Goal: Information Seeking & Learning: Get advice/opinions

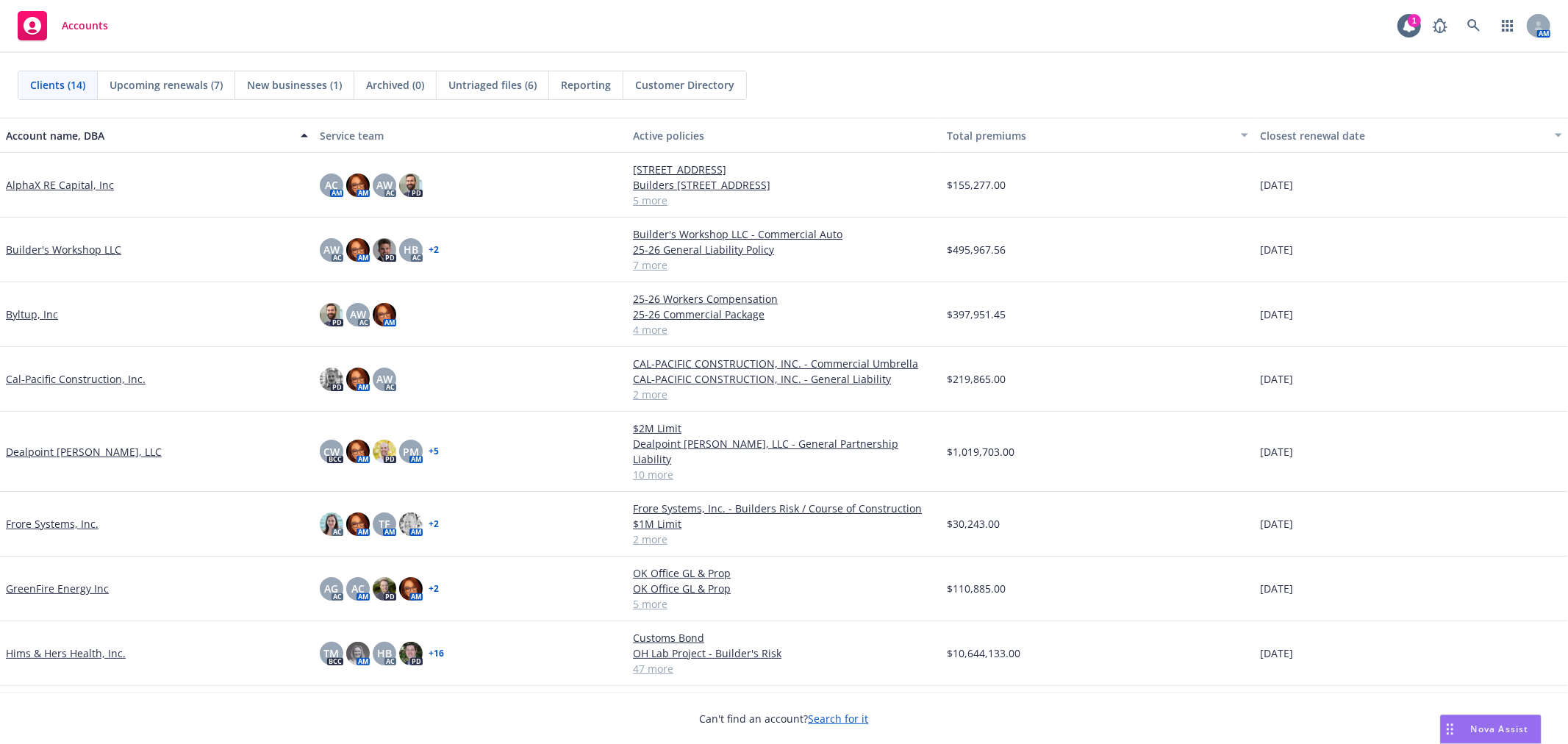
click at [38, 313] on link "Byltup, Inc" at bounding box center [32, 314] width 52 height 15
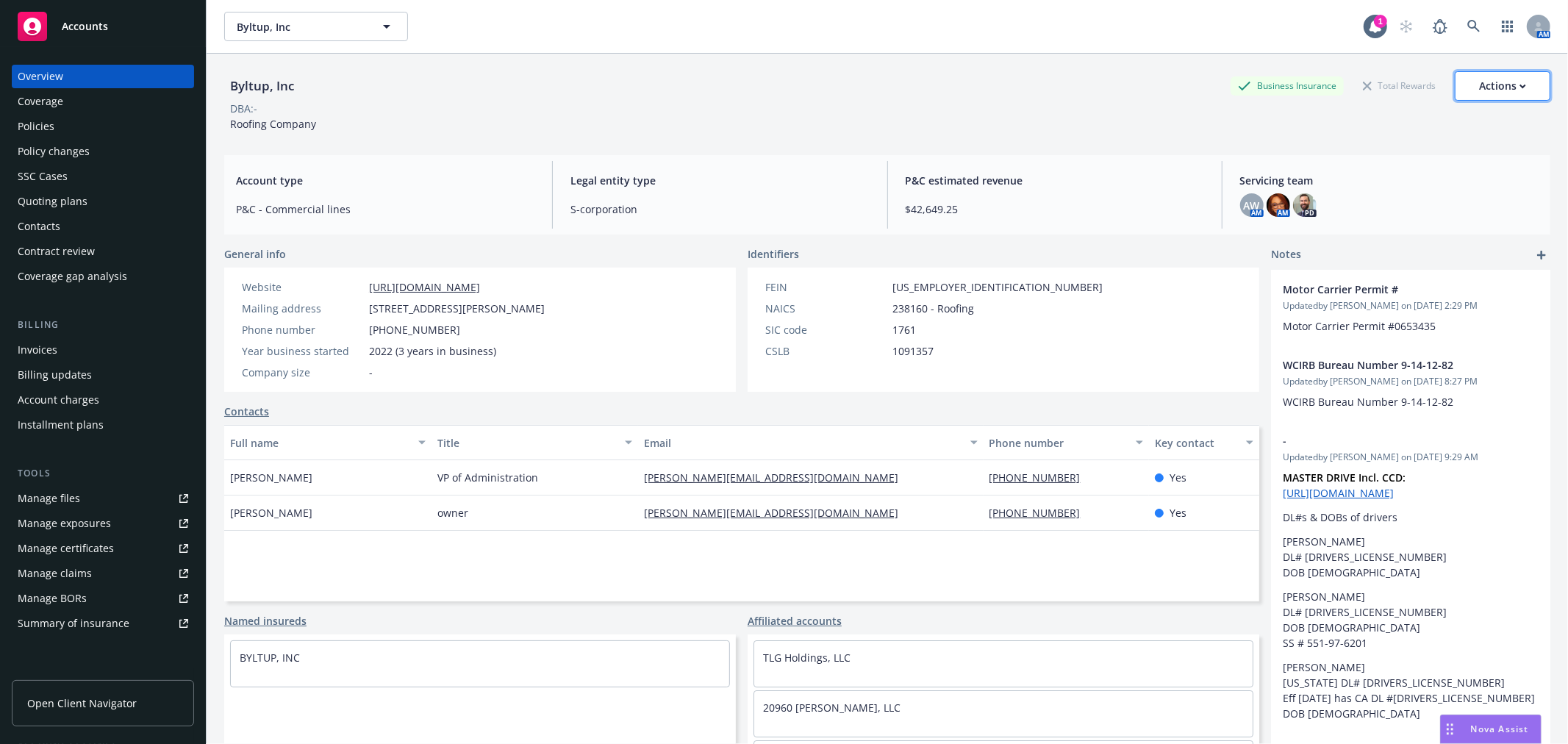
click at [1494, 83] on div "Actions" at bounding box center [1502, 85] width 47 height 28
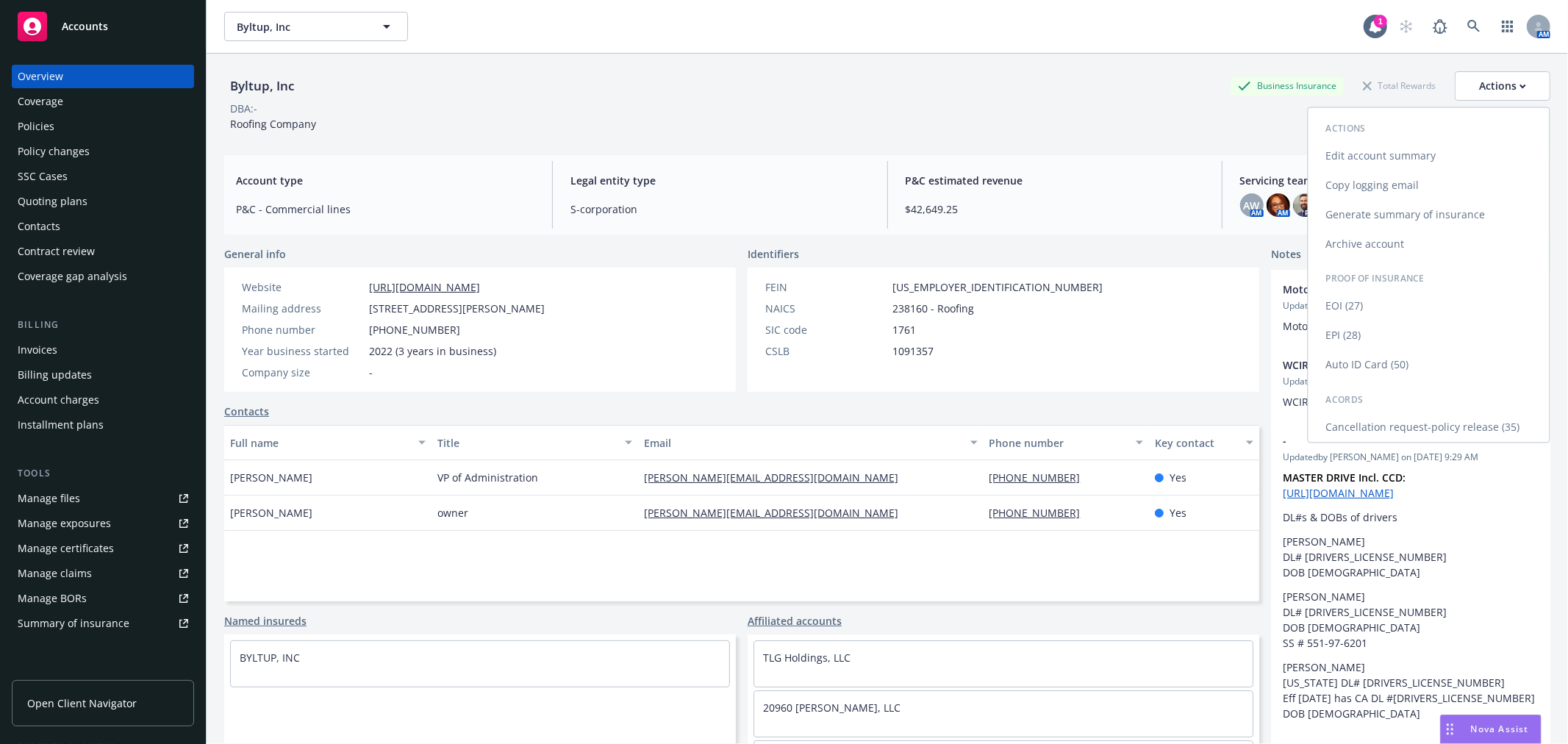
click at [1427, 185] on link "Copy logging email" at bounding box center [1428, 185] width 241 height 29
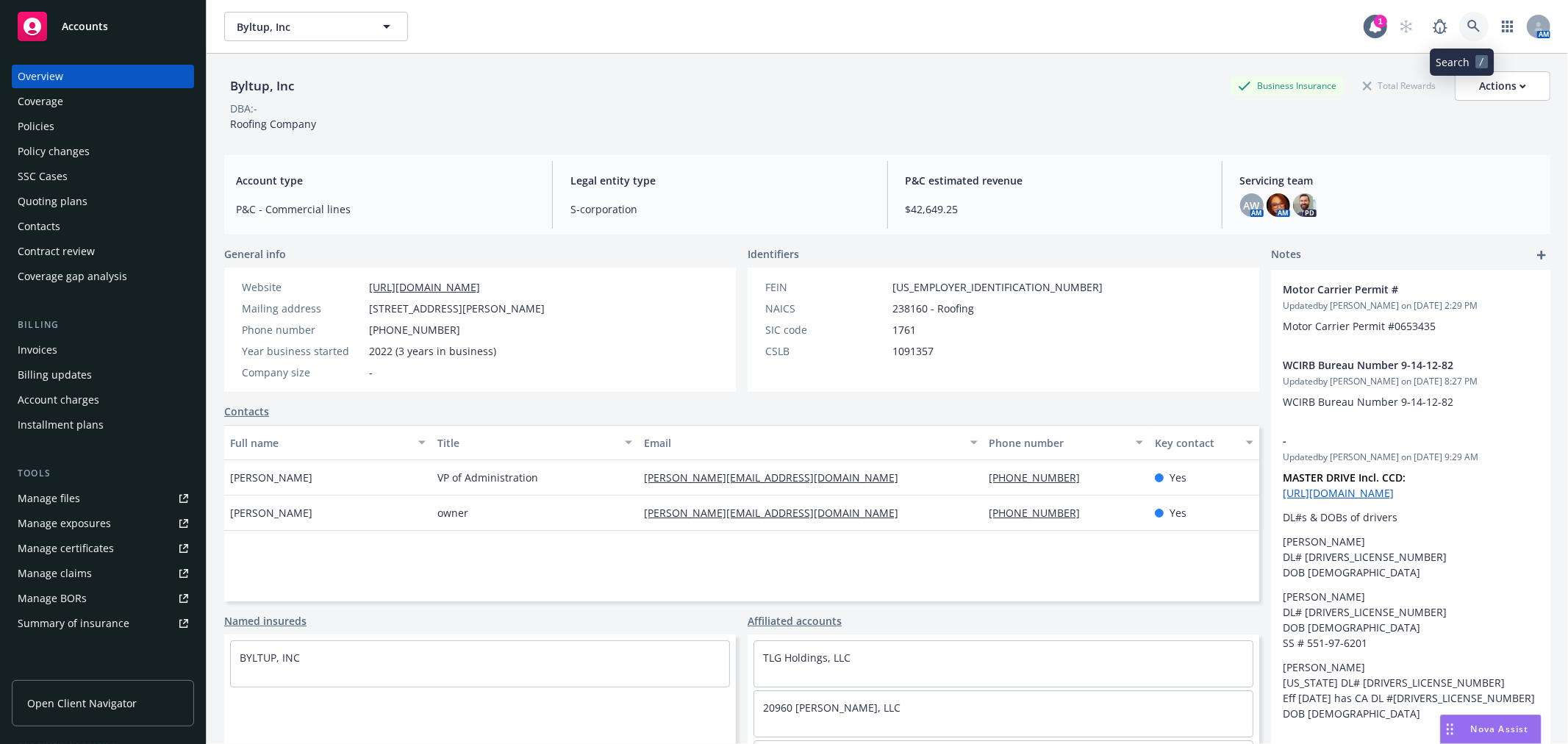
click at [1468, 22] on icon at bounding box center [1474, 26] width 12 height 12
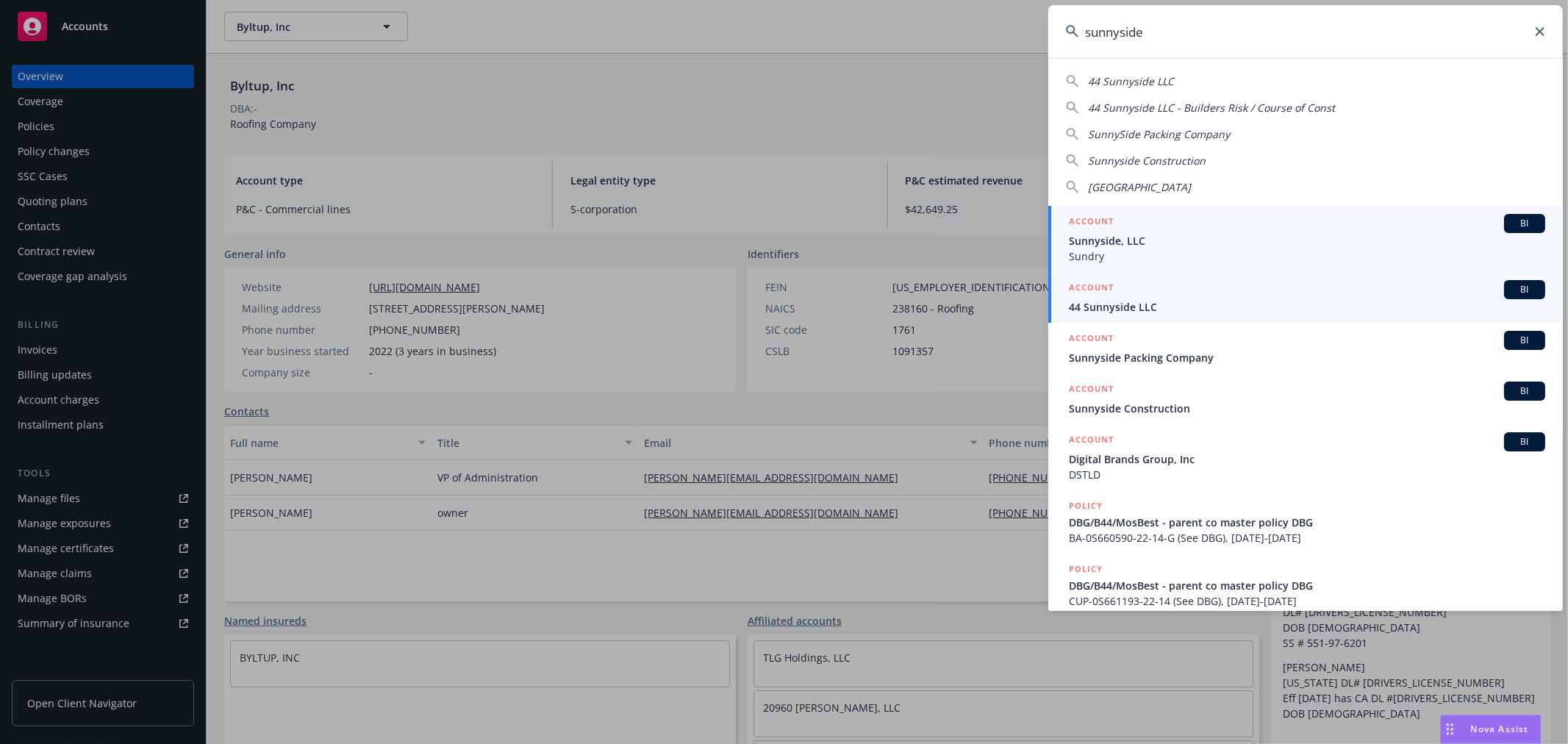
type input "sunnyside"
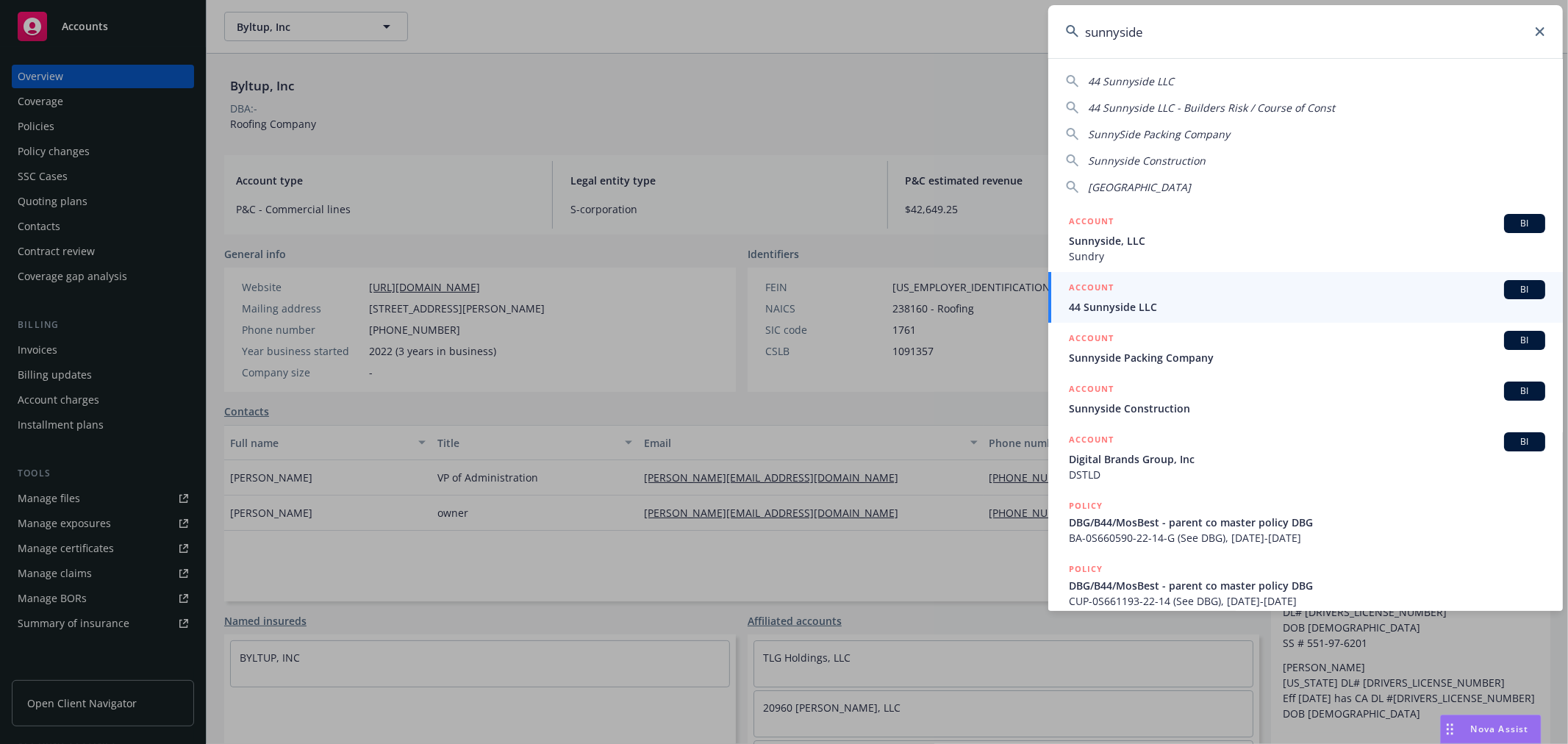
click at [1180, 300] on span "44 Sunnyside LLC" at bounding box center [1308, 307] width 476 height 15
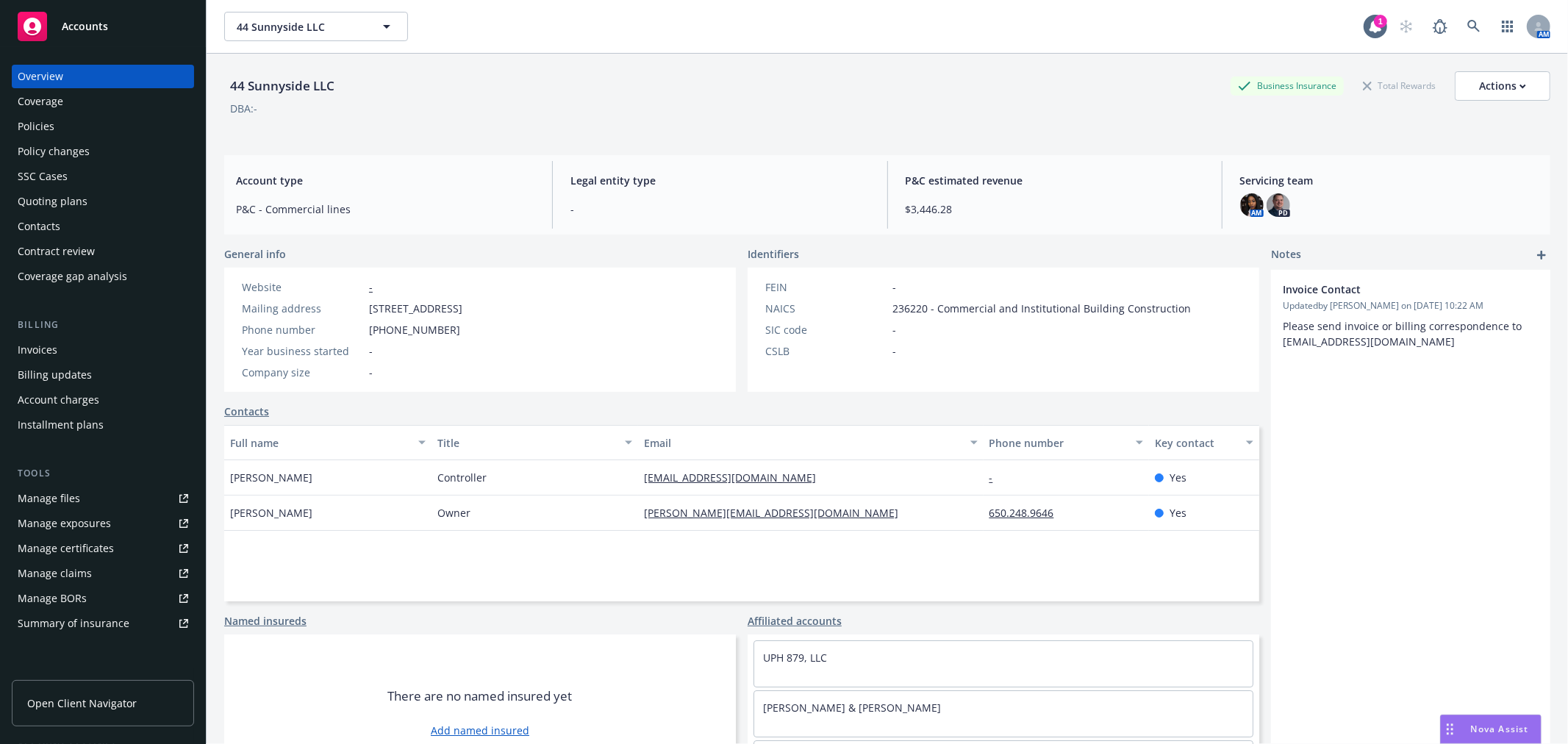
click at [91, 127] on div "Policies" at bounding box center [103, 126] width 171 height 23
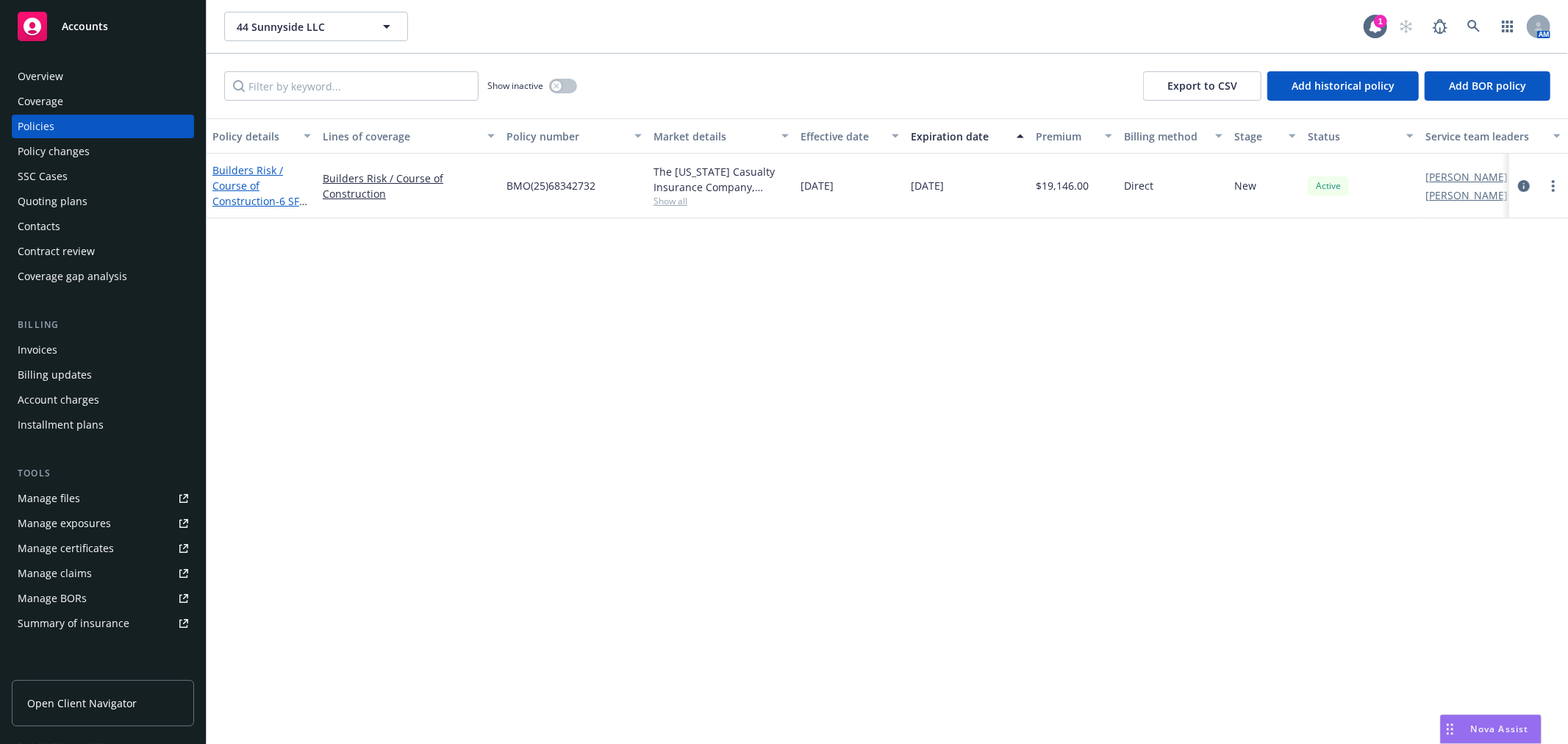
click at [240, 181] on link "Builders Risk / Course of Construction - 6 SFH at [STREET_ADDRESS]" at bounding box center [260, 201] width 94 height 76
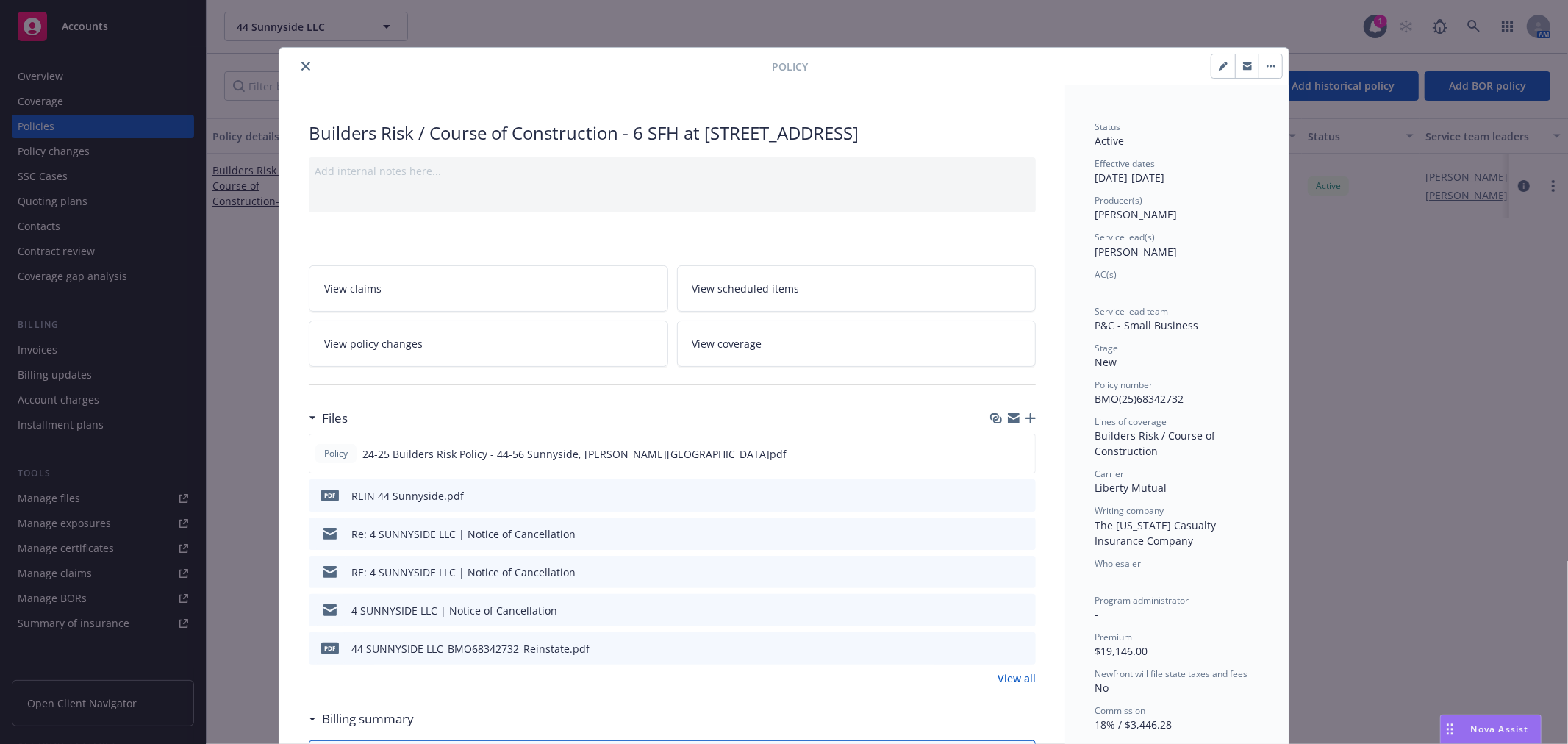
click at [301, 65] on icon "close" at bounding box center [306, 66] width 9 height 9
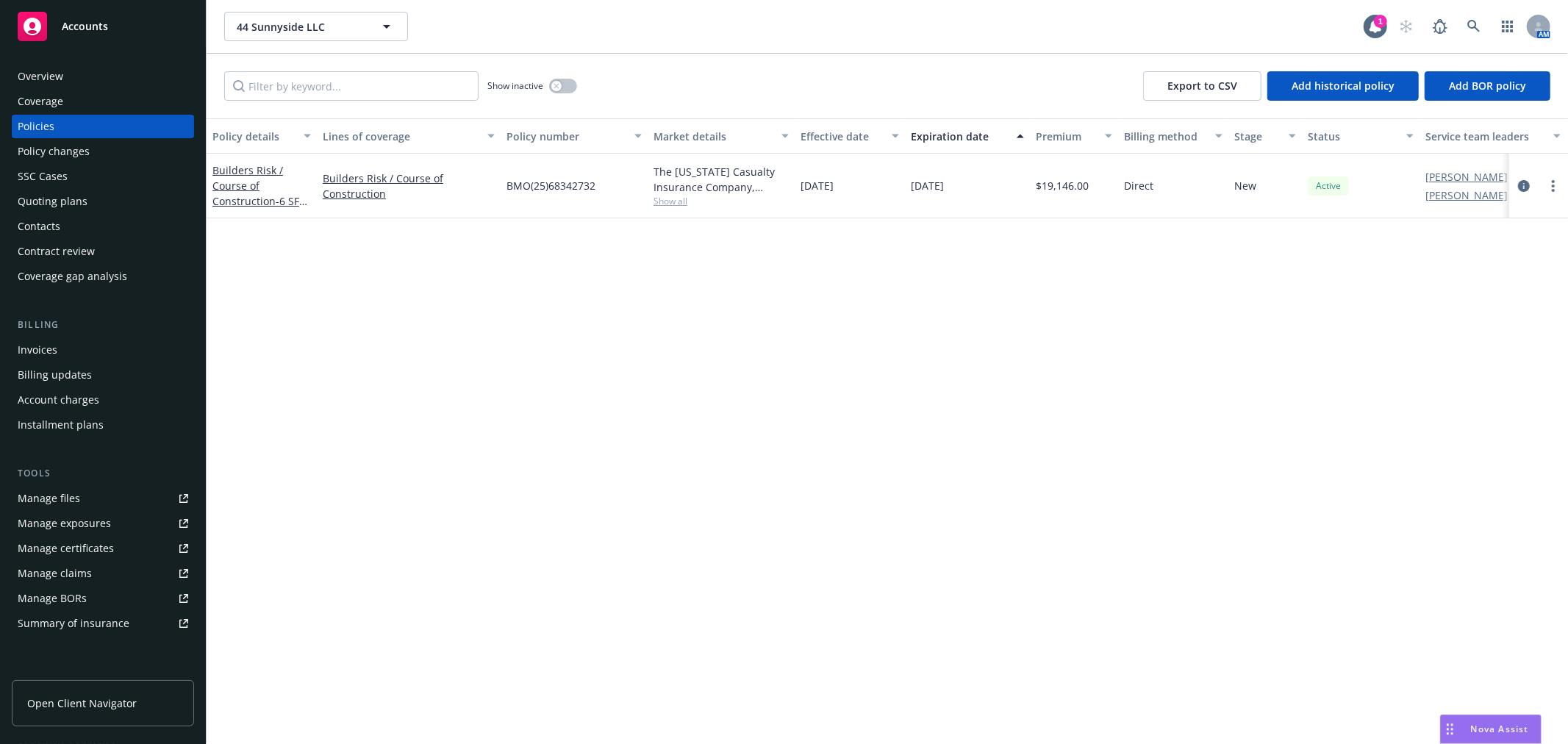
click at [92, 31] on span "Accounts" at bounding box center [84, 26] width 46 height 12
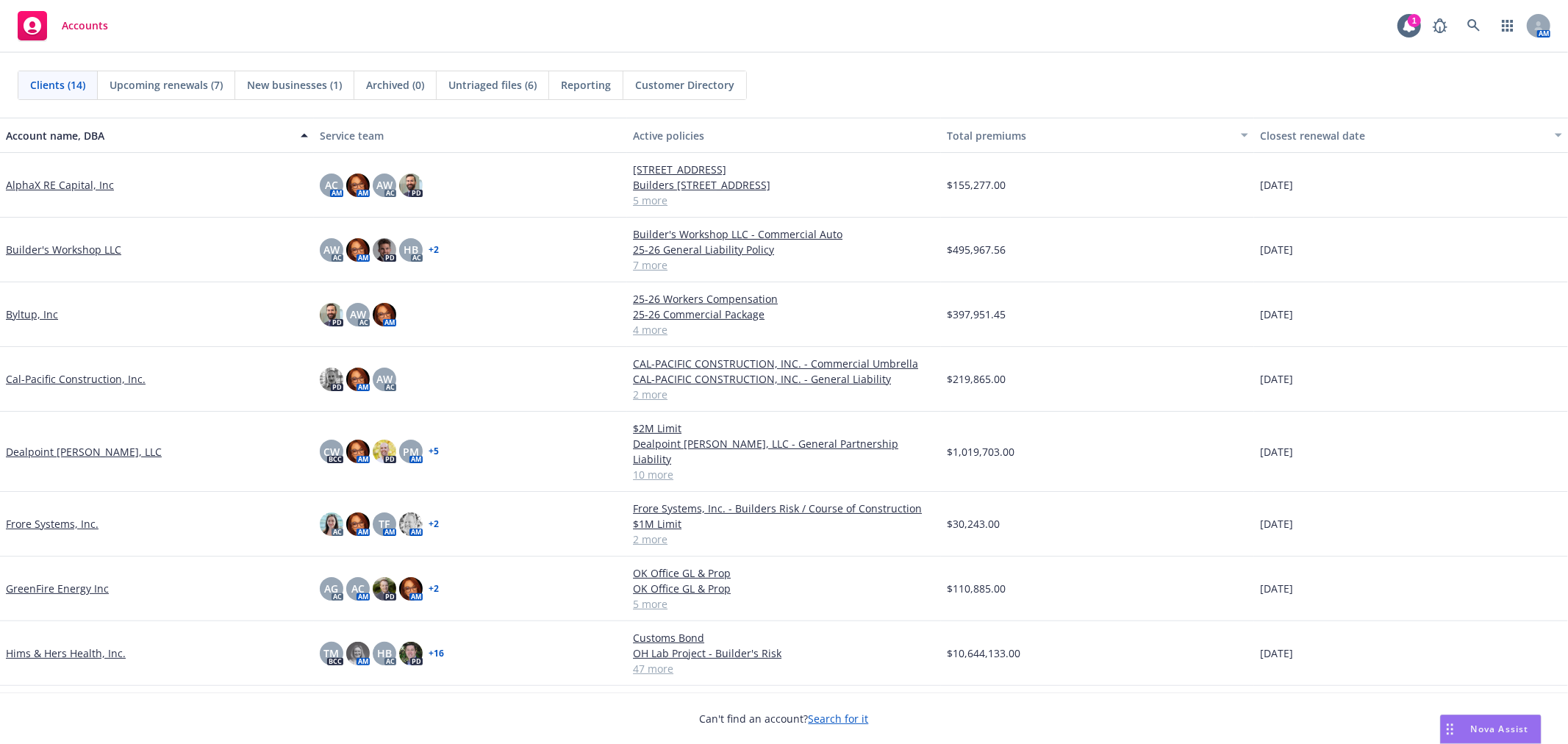
click at [1471, 724] on span "Nova Assist" at bounding box center [1500, 729] width 58 height 12
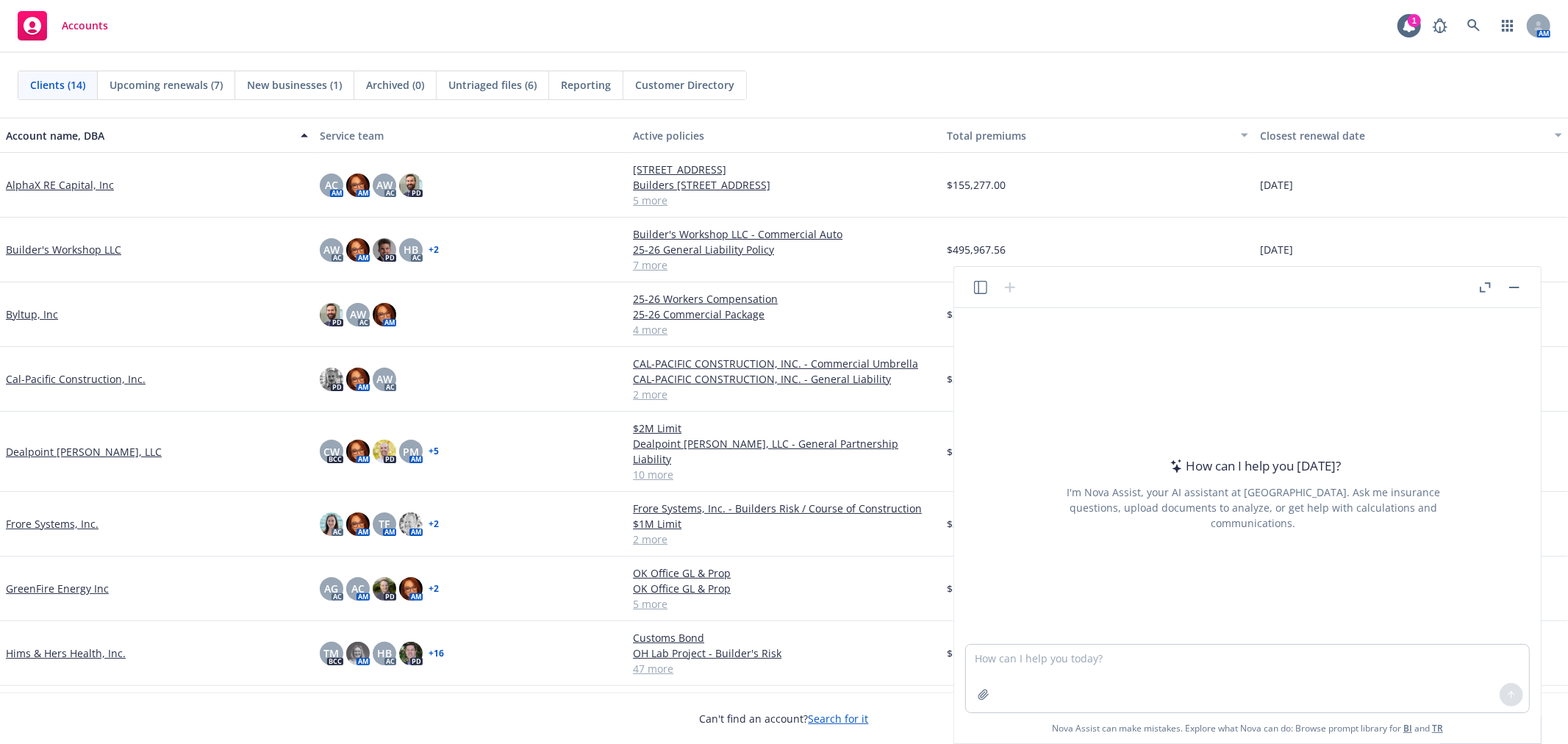
click at [1440, 715] on button "Nova Assist" at bounding box center [1491, 729] width 101 height 29
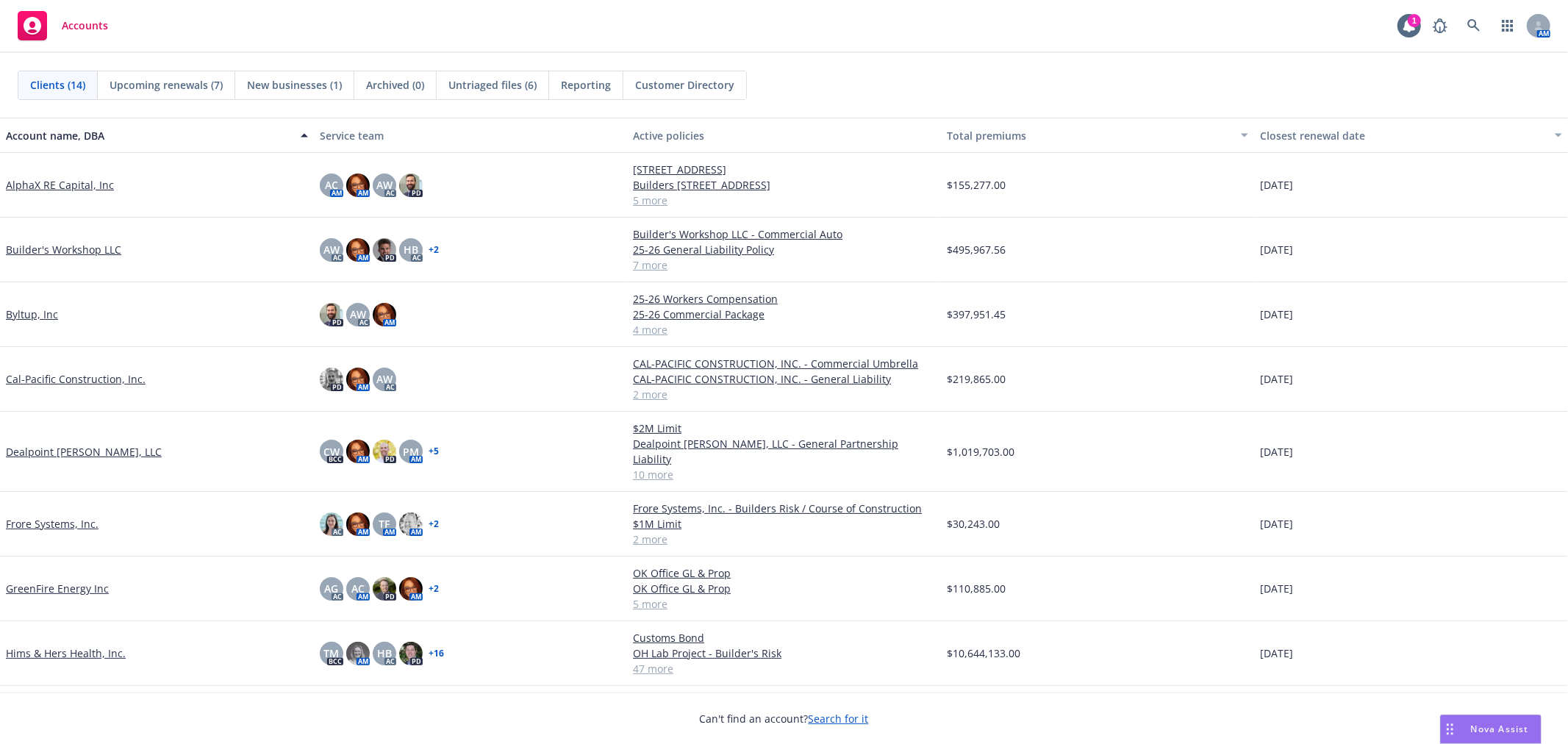
click at [1440, 715] on button "Nova Assist" at bounding box center [1491, 729] width 101 height 29
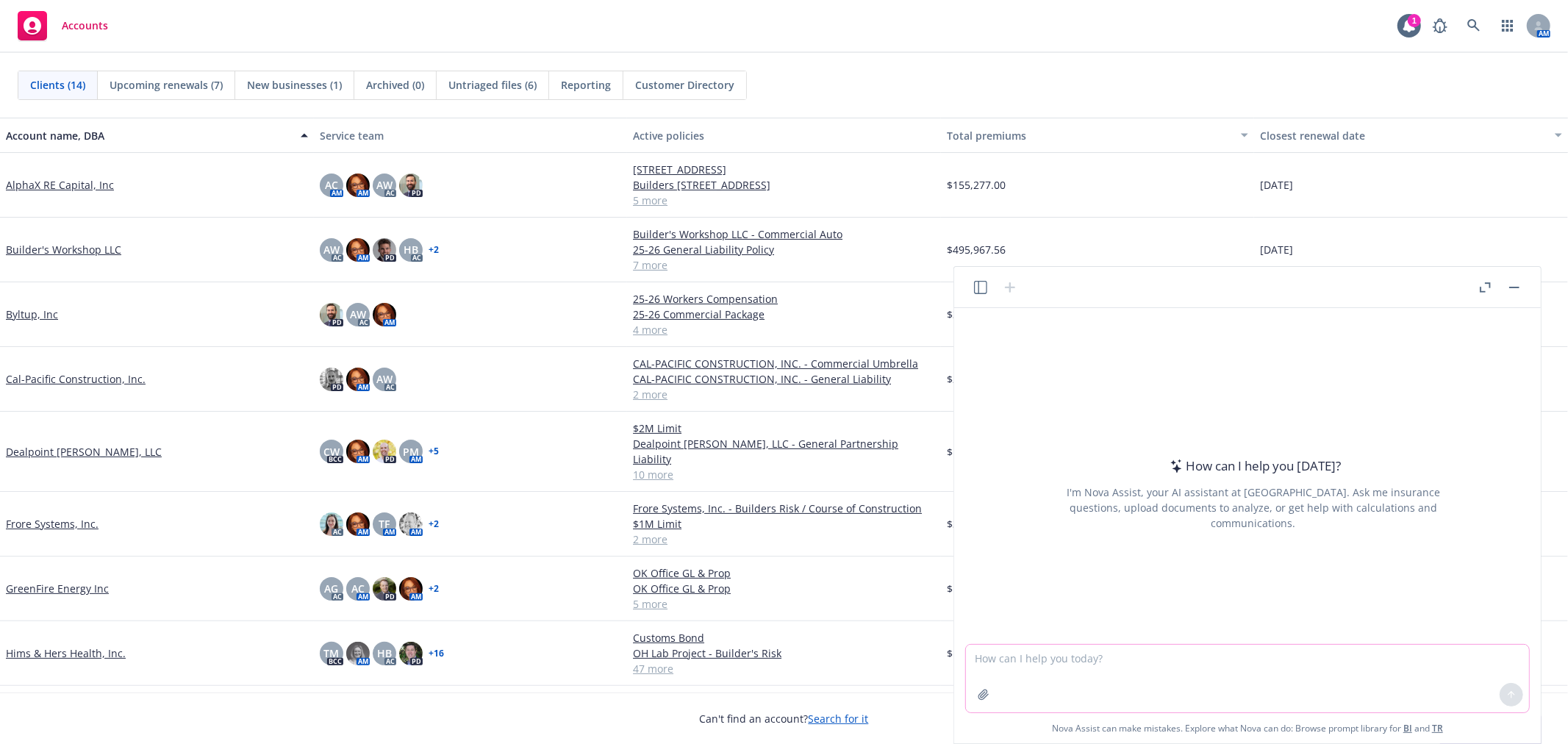
click at [1229, 670] on textarea at bounding box center [1248, 678] width 564 height 68
type textarea "please give me the AM Best size and strength ratings for Everest Premier Insura…"
click at [1510, 694] on icon at bounding box center [1512, 695] width 11 height 11
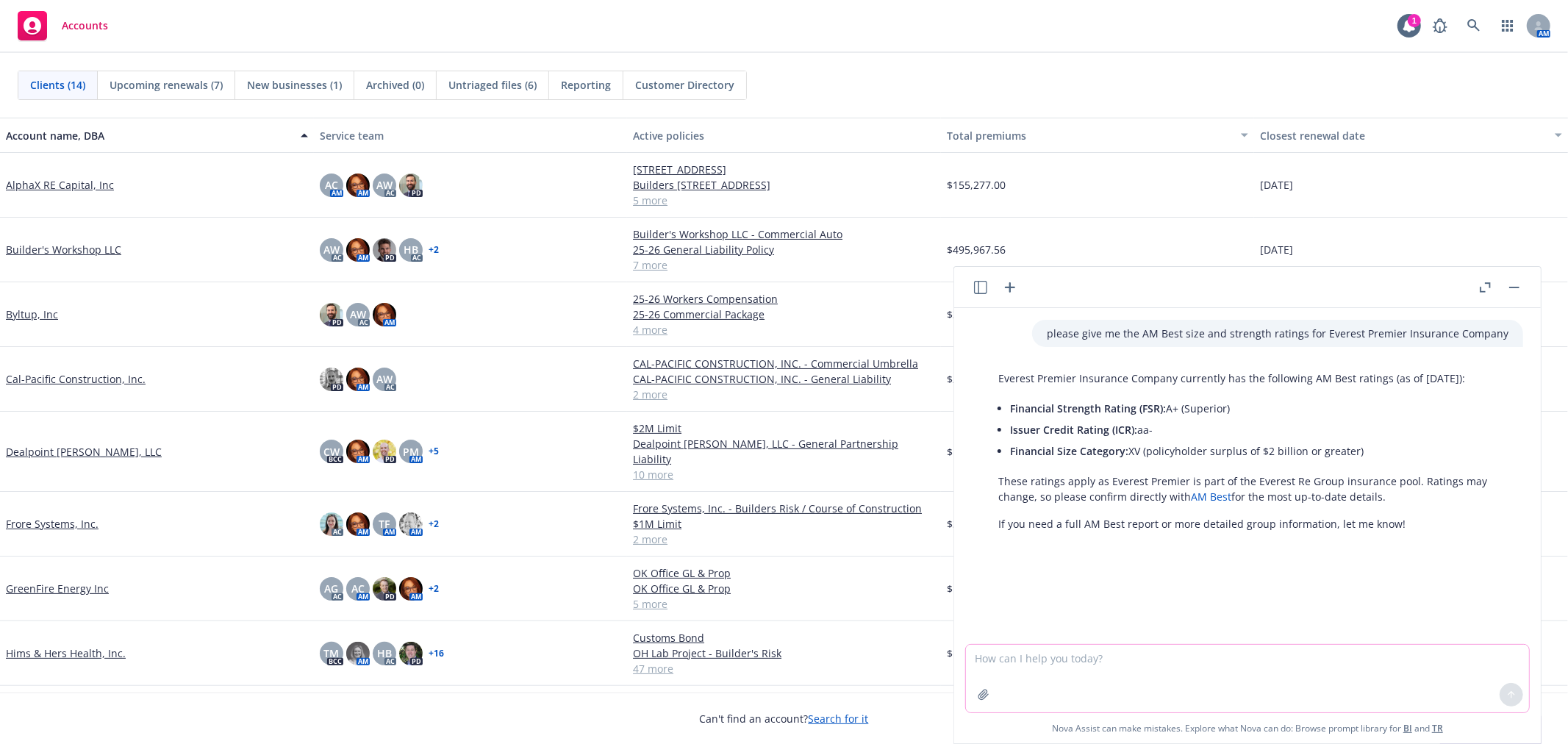
drag, startPoint x: 1166, startPoint y: 407, endPoint x: 1236, endPoint y: 406, distance: 70.0
click at [1236, 406] on li "Financial Strength Rating (FSR): A+ (Superior)" at bounding box center [1260, 409] width 499 height 21
copy li "A+ (Superior)"
click at [1144, 660] on textarea at bounding box center [1248, 678] width 564 height 68
type textarea "p"
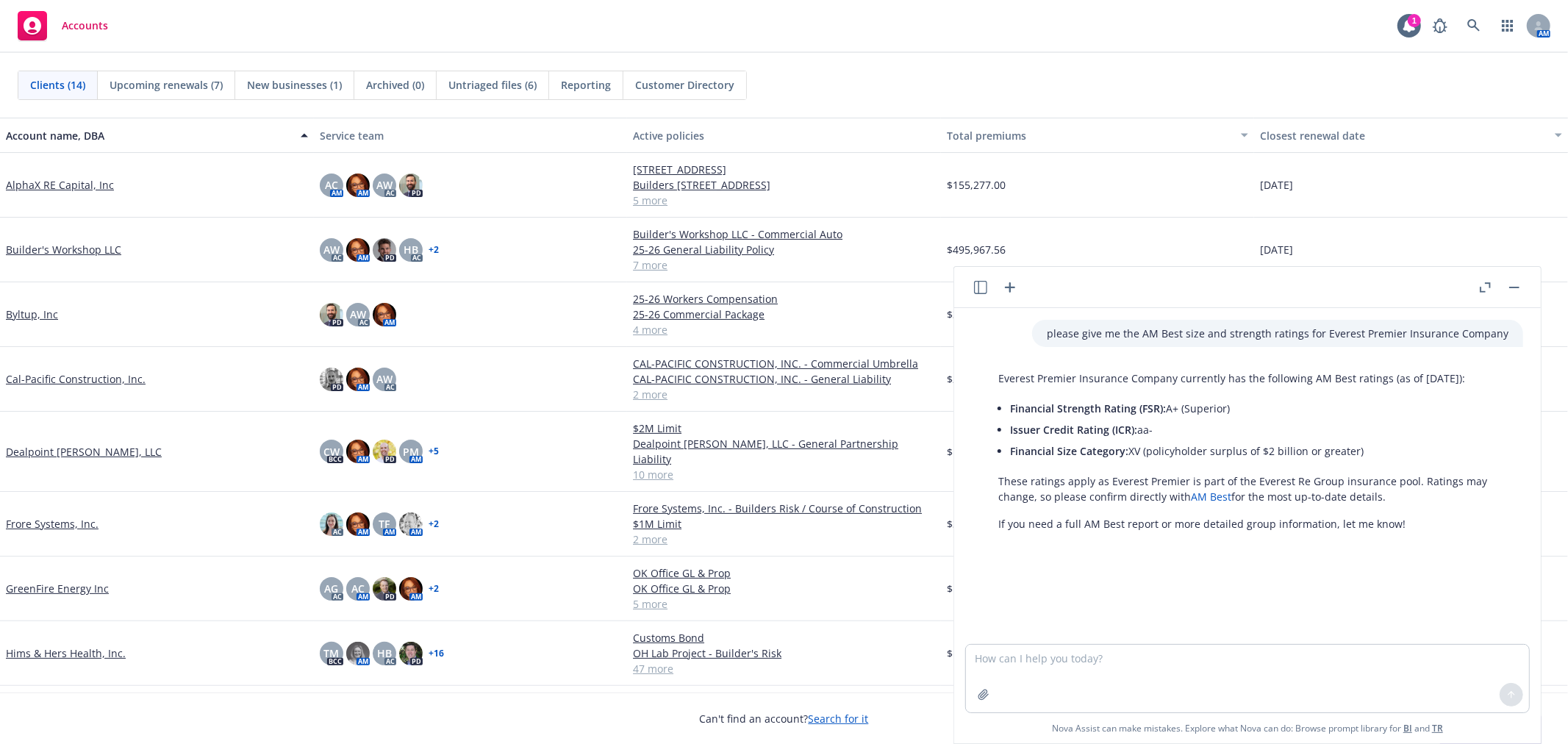
click at [1007, 292] on icon "button" at bounding box center [1011, 288] width 18 height 18
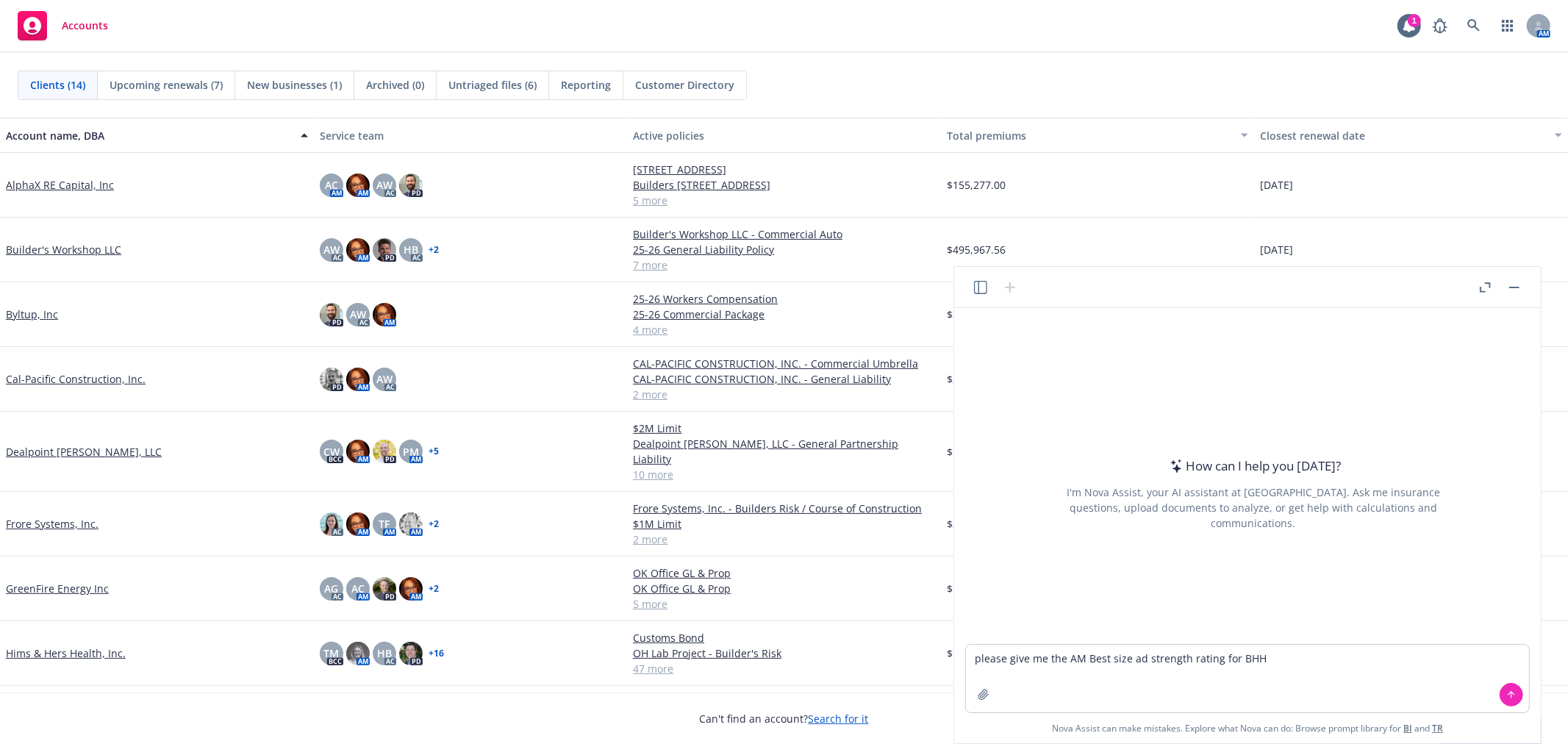
type textarea "please give me the AM Best size ad strength rating for BHHC"
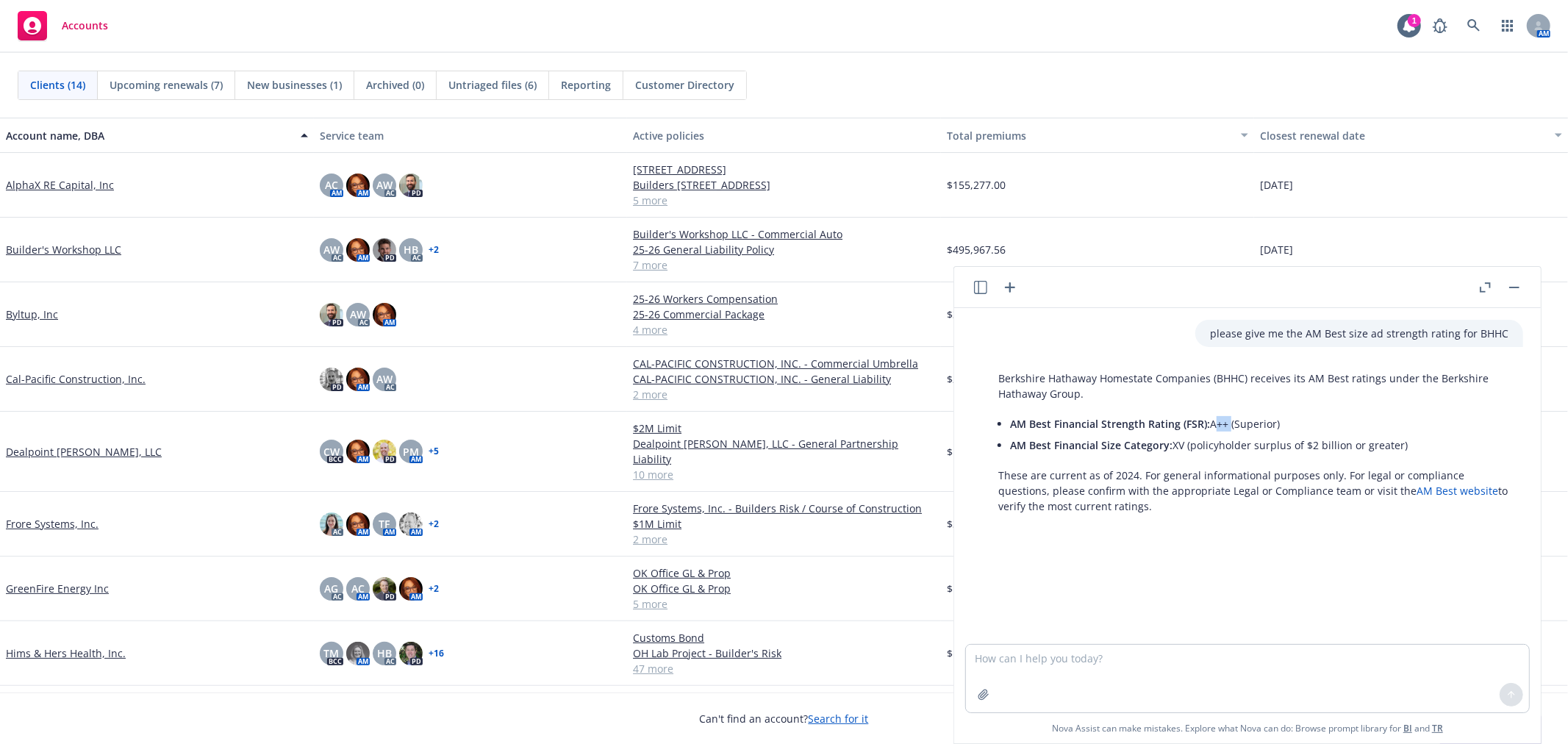
drag, startPoint x: 1210, startPoint y: 423, endPoint x: 1228, endPoint y: 425, distance: 18.1
click at [1228, 425] on li "AM Best Financial Strength Rating (FSR): A++ (Superior)" at bounding box center [1260, 424] width 499 height 21
click at [1168, 679] on textarea at bounding box center [1248, 678] width 564 height 68
type textarea "are they admitted?"
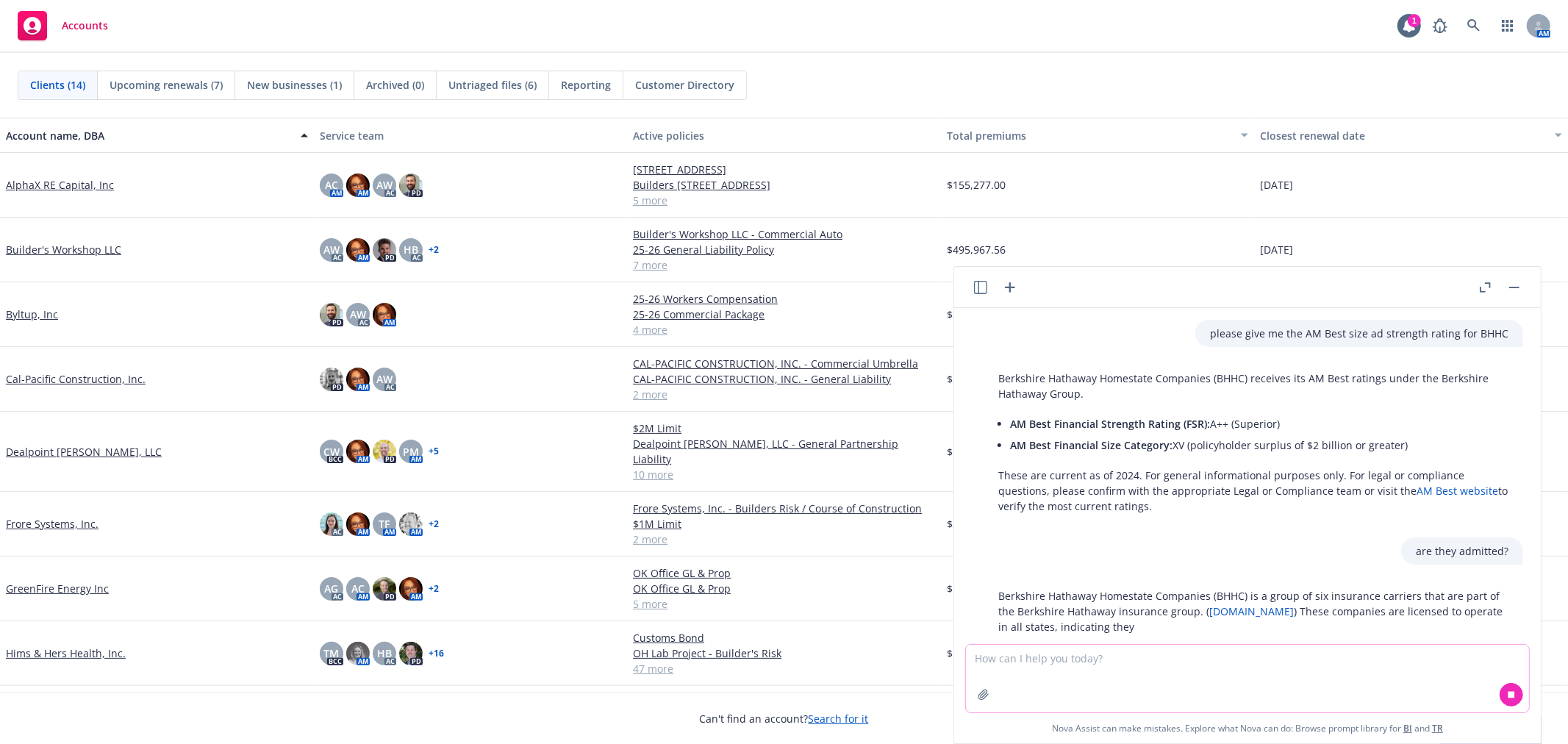
scroll to position [32, 0]
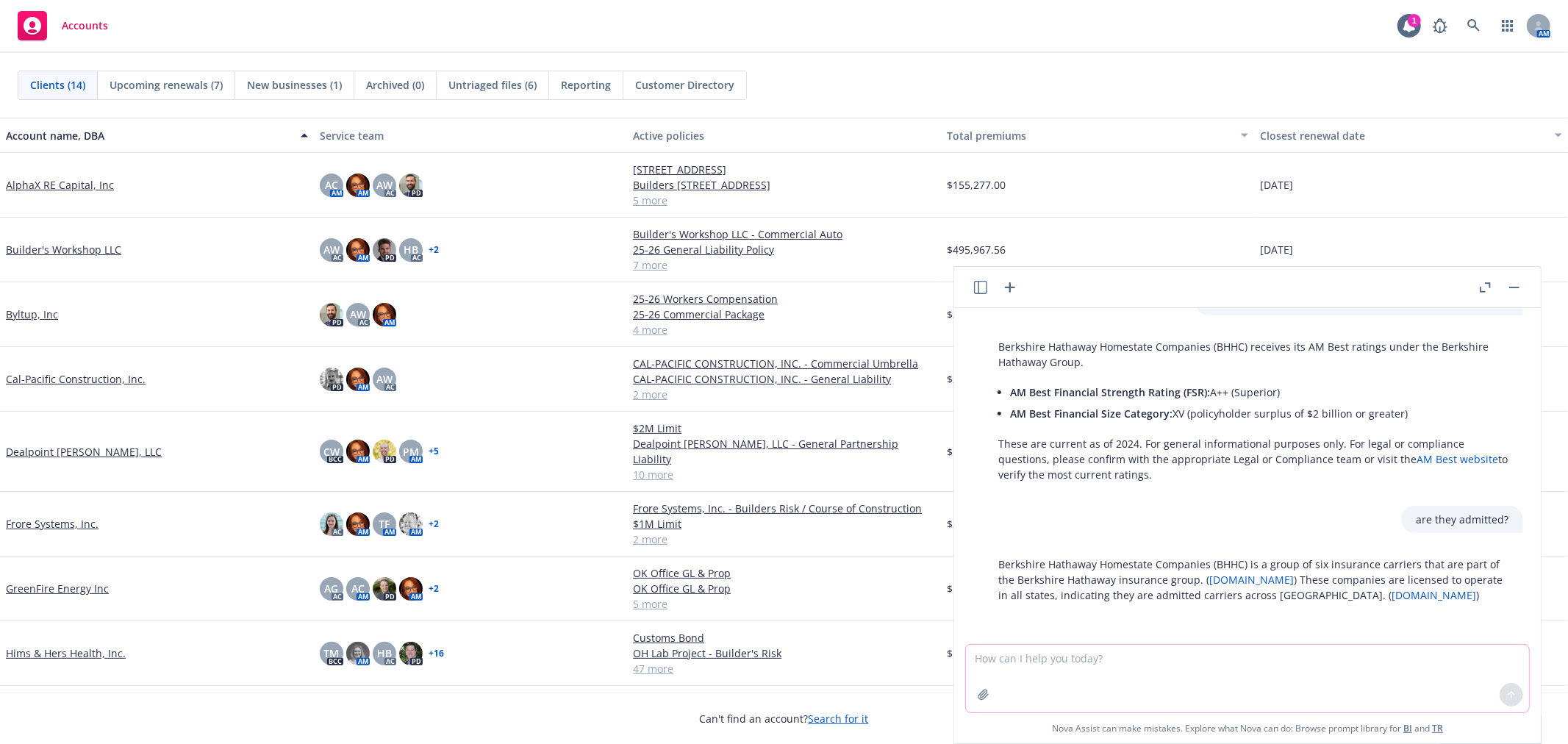
click at [1224, 669] on textarea at bounding box center [1248, 678] width 564 height 68
click at [1147, 663] on textarea at bounding box center [1248, 678] width 564 height 68
type textarea "so are they admitted or non-admitted?"
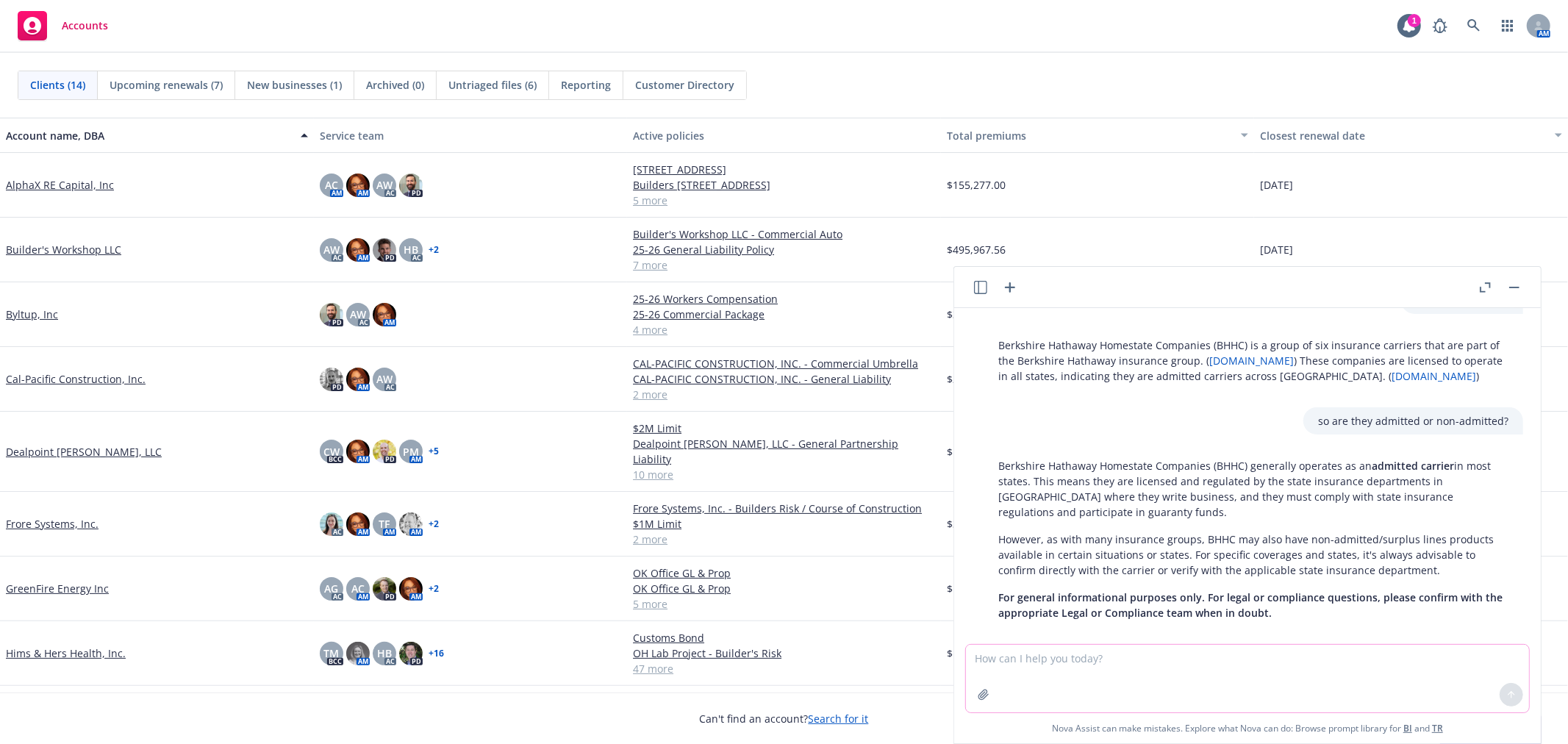
scroll to position [268, 0]
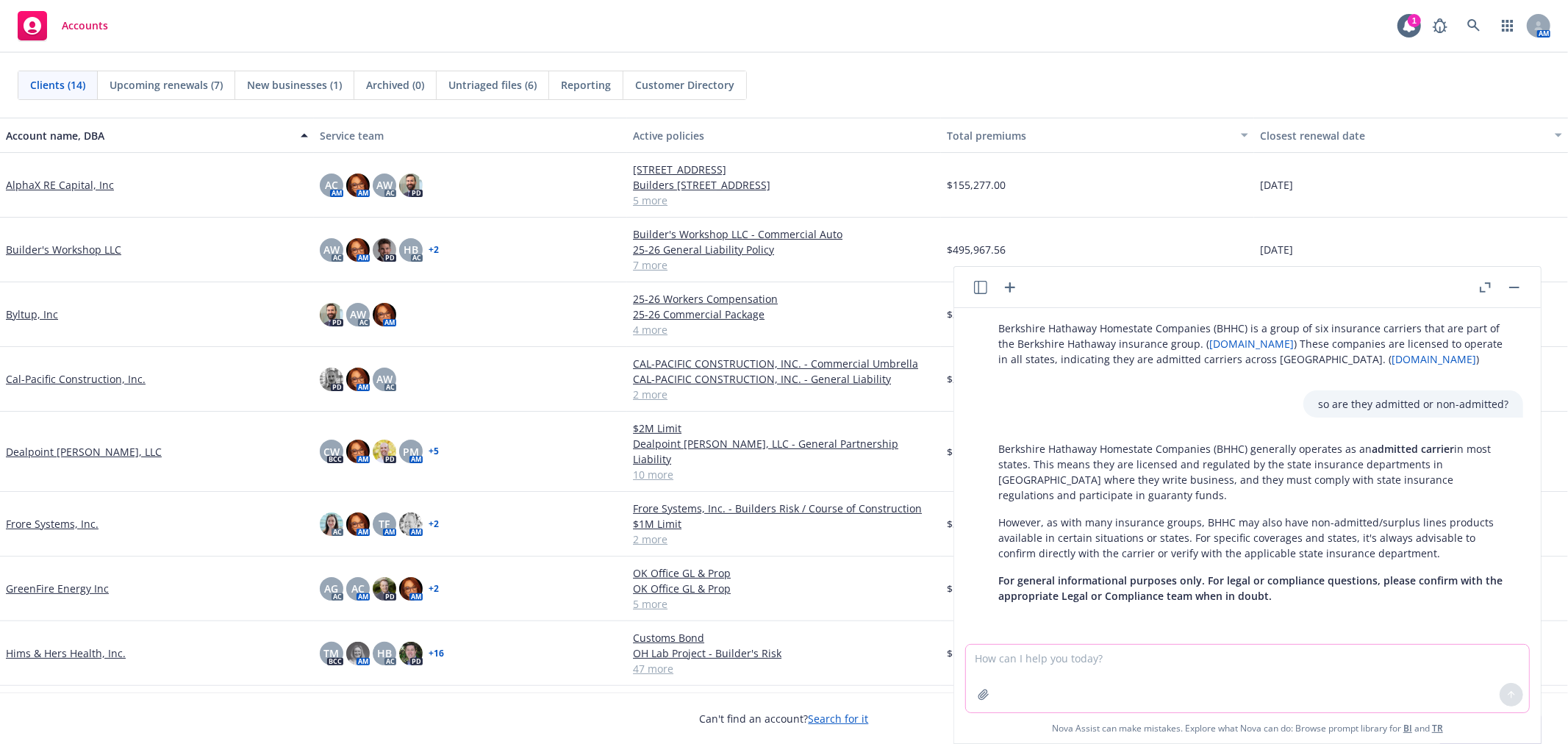
click at [1049, 670] on textarea at bounding box center [1248, 678] width 564 height 68
type textarea "it looks like this one is written with Cypress Insurance Co"
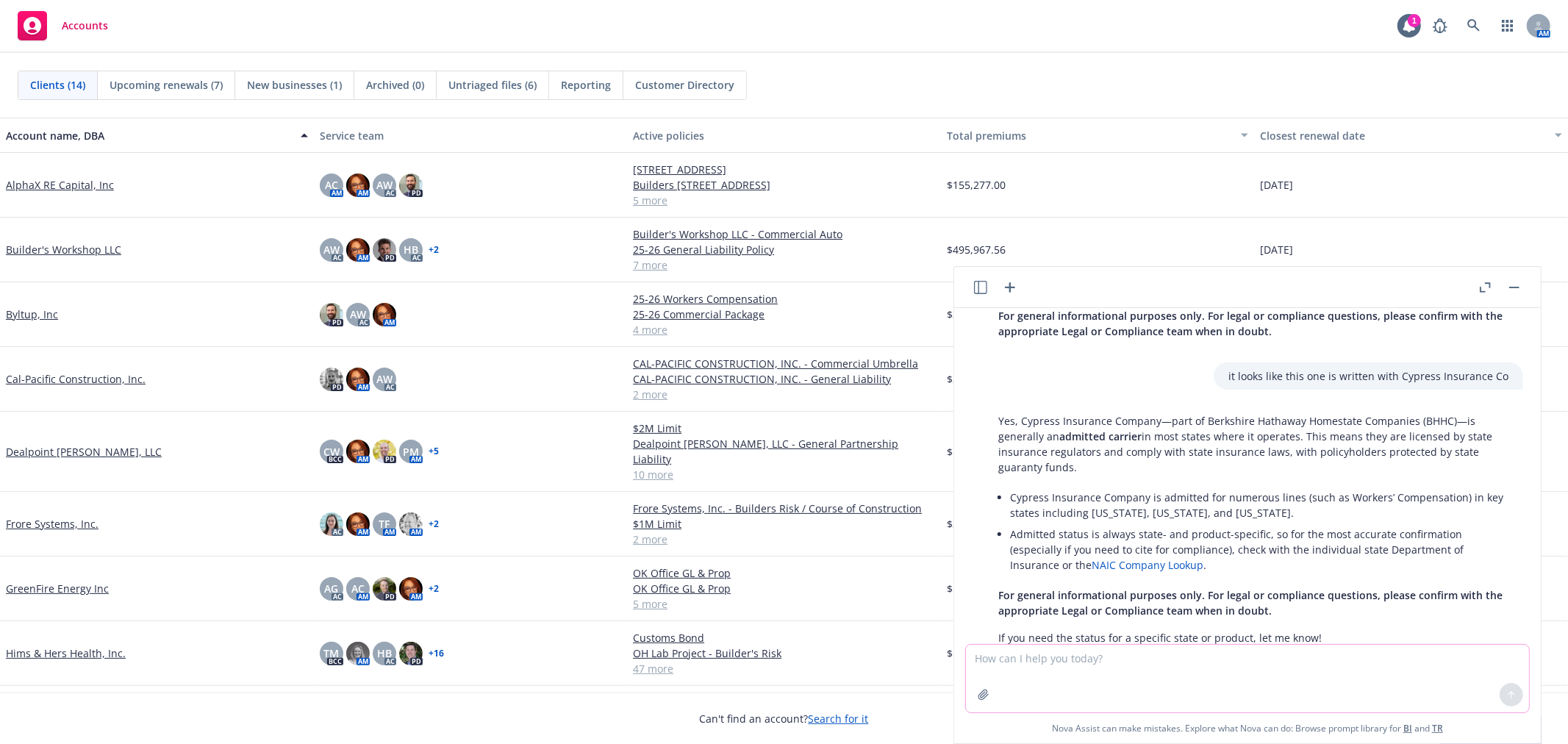
scroll to position [574, 0]
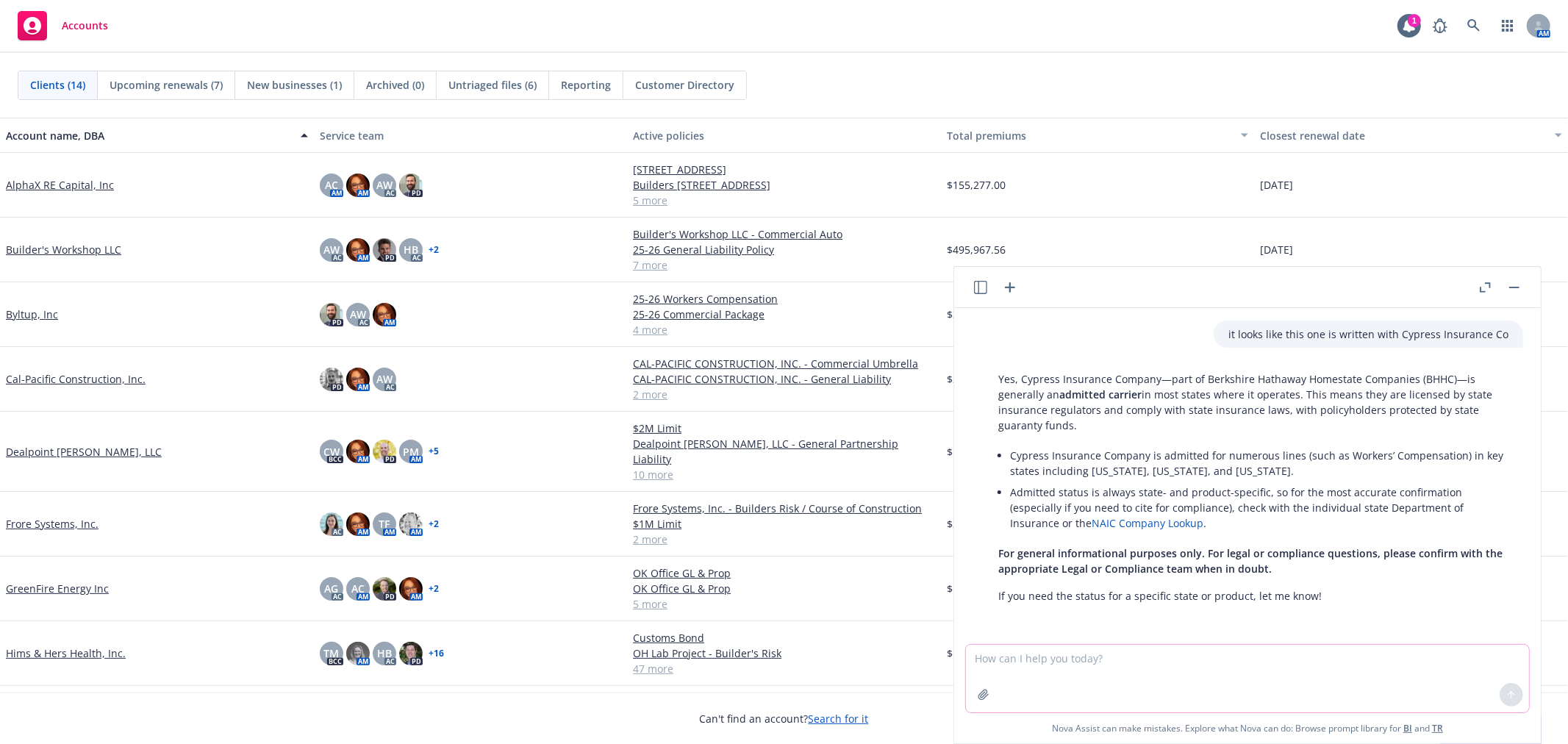
click at [1217, 679] on textarea at bounding box center [1248, 678] width 564 height 68
type textarea "can you give me the AM best size and strength ratings for Cypress Insurance CO?"
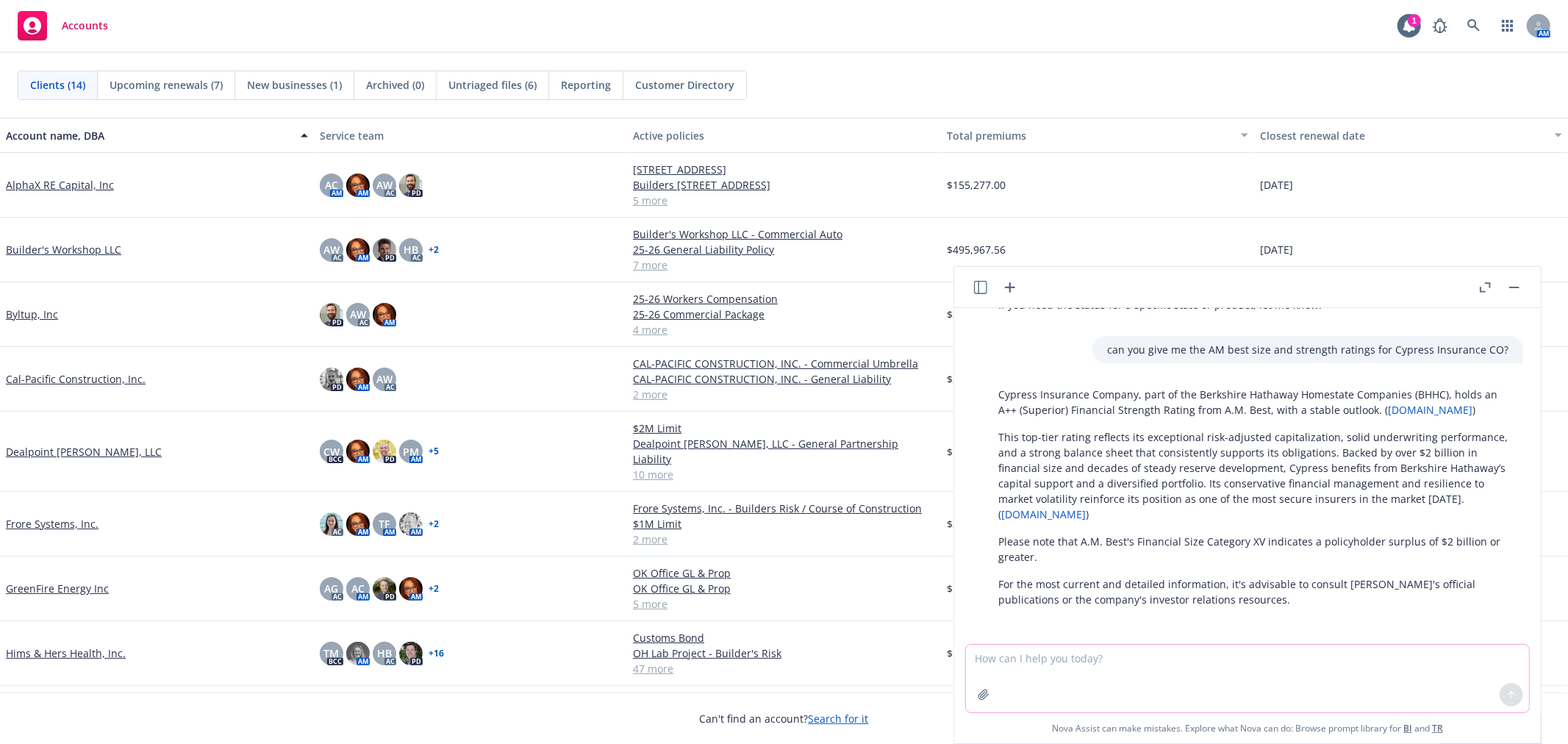
scroll to position [869, 0]
click at [68, 244] on link "Builder's Workshop LLC" at bounding box center [64, 249] width 116 height 15
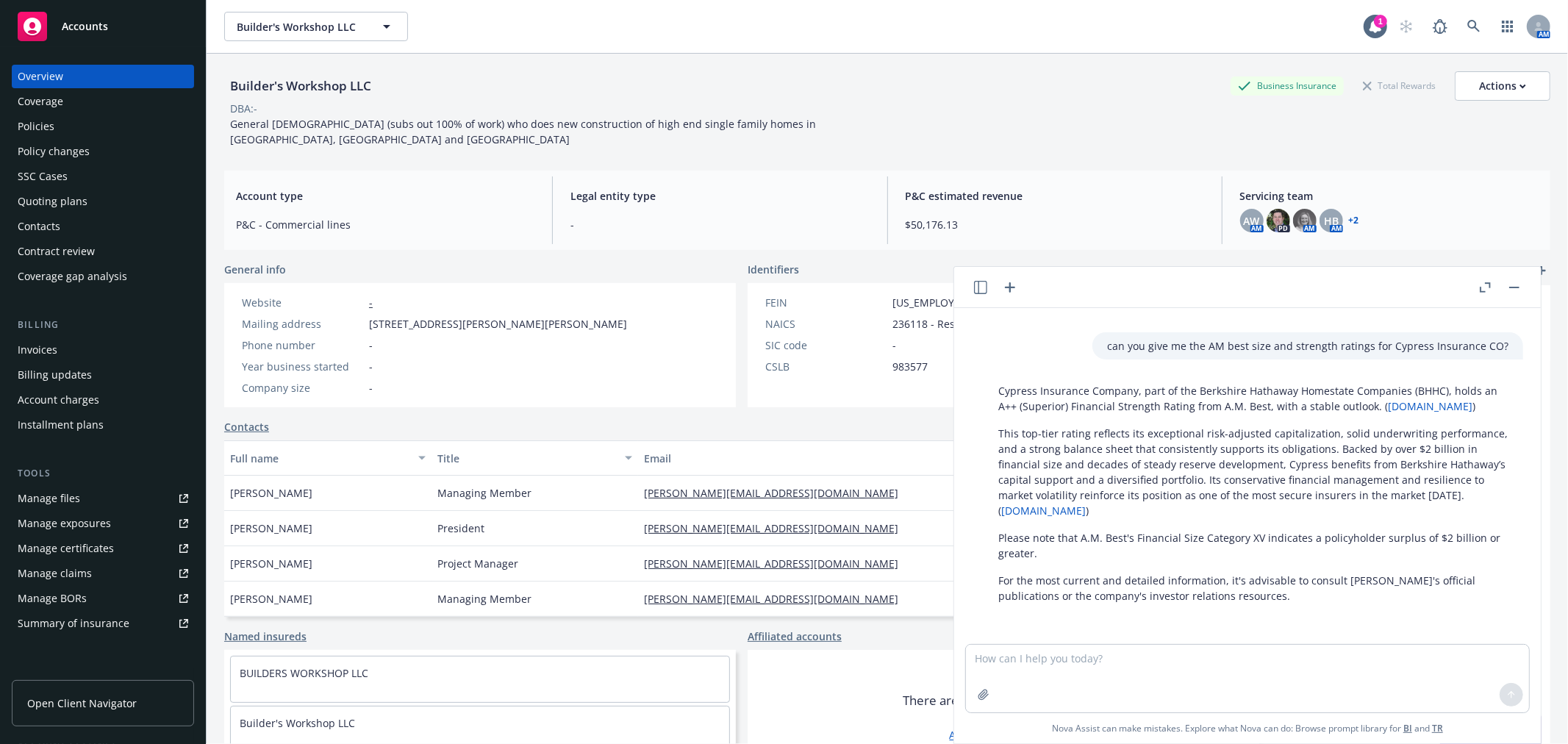
click at [53, 128] on div "Policies" at bounding box center [36, 126] width 36 height 23
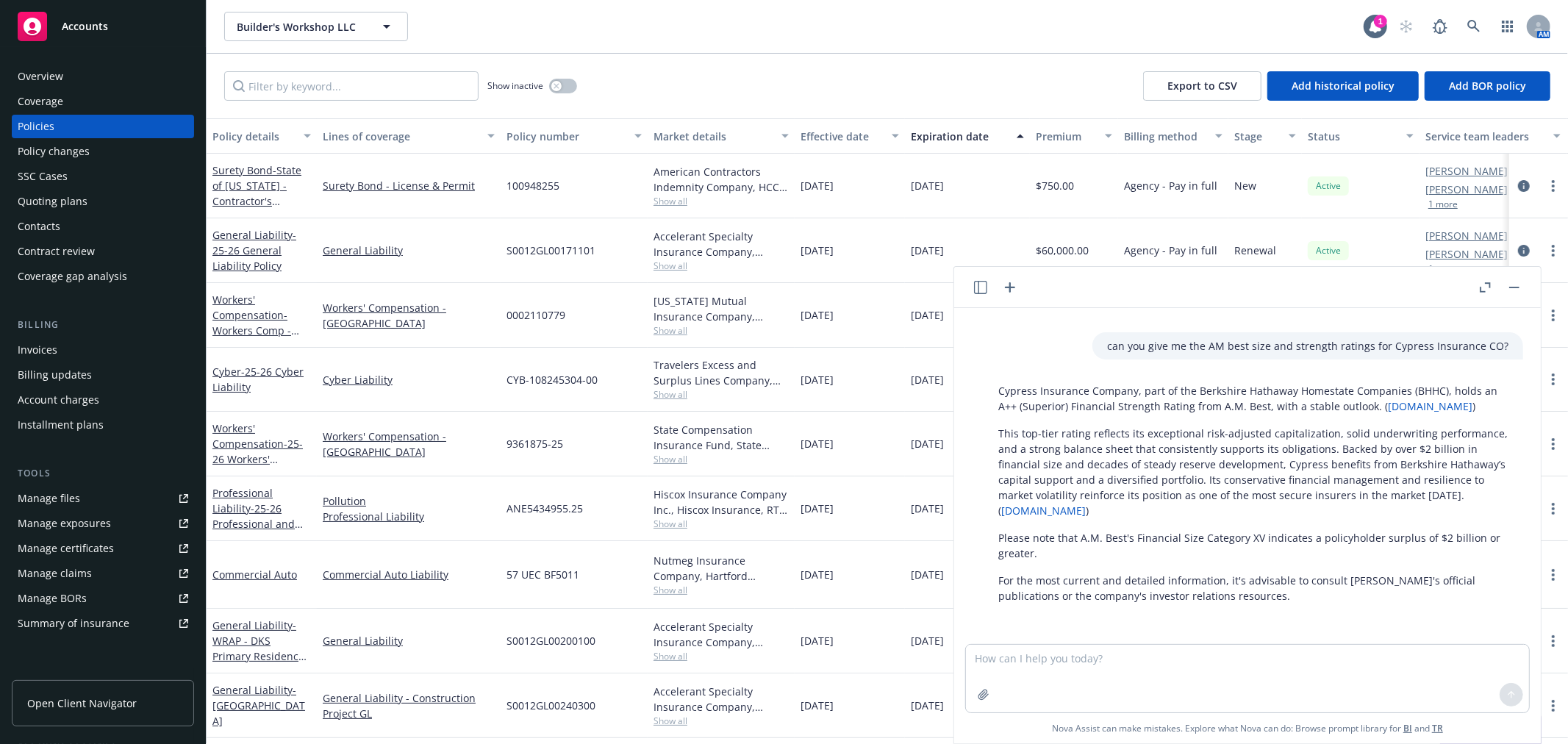
scroll to position [1, 0]
click at [1511, 288] on button "button" at bounding box center [1515, 288] width 18 height 18
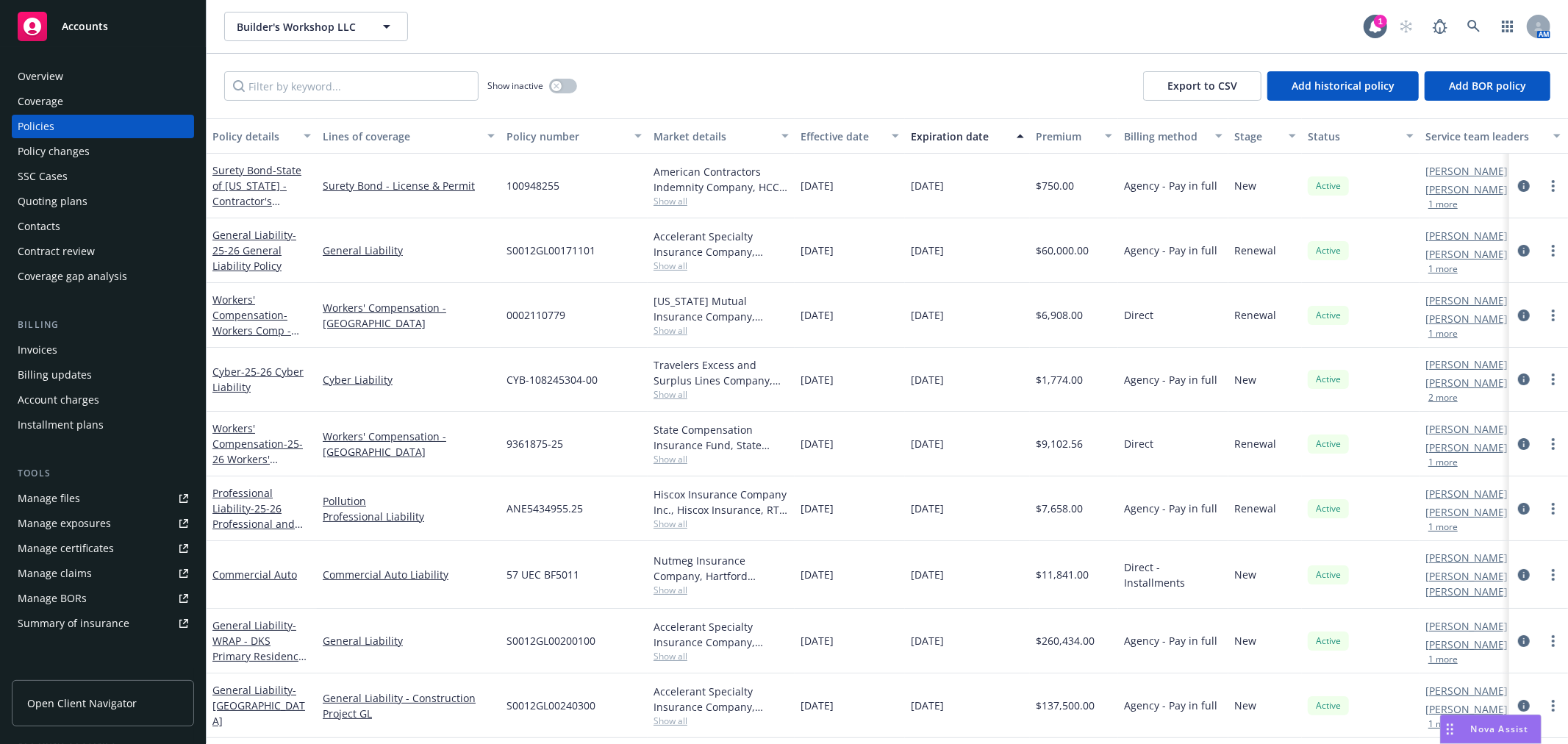
scroll to position [0, 0]
drag, startPoint x: 60, startPoint y: 25, endPoint x: 71, endPoint y: 27, distance: 11.2
click at [61, 25] on div "Accounts" at bounding box center [103, 26] width 171 height 29
